Goal: Task Accomplishment & Management: Manage account settings

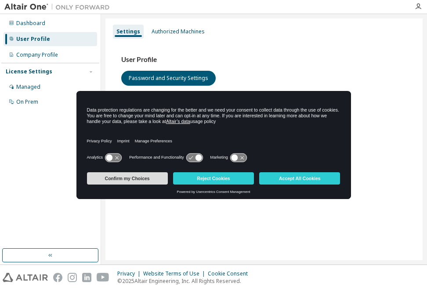
click at [111, 174] on button "Confirm my Choices" at bounding box center [127, 178] width 81 height 12
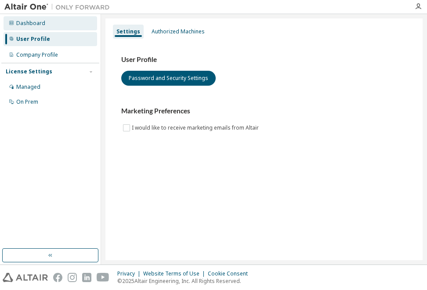
click at [75, 20] on div "Dashboard" at bounding box center [51, 23] width 94 height 14
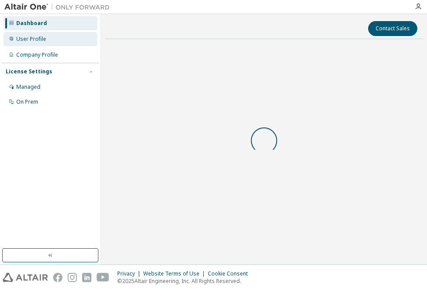
click at [77, 37] on div "User Profile" at bounding box center [51, 39] width 94 height 14
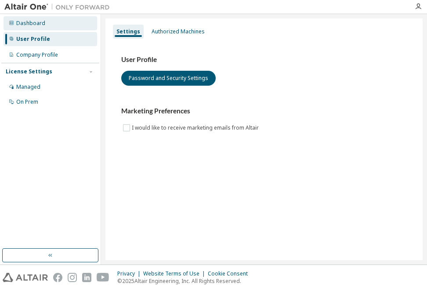
click at [43, 19] on div "Dashboard" at bounding box center [51, 23] width 94 height 14
